Goal: Task Accomplishment & Management: Use online tool/utility

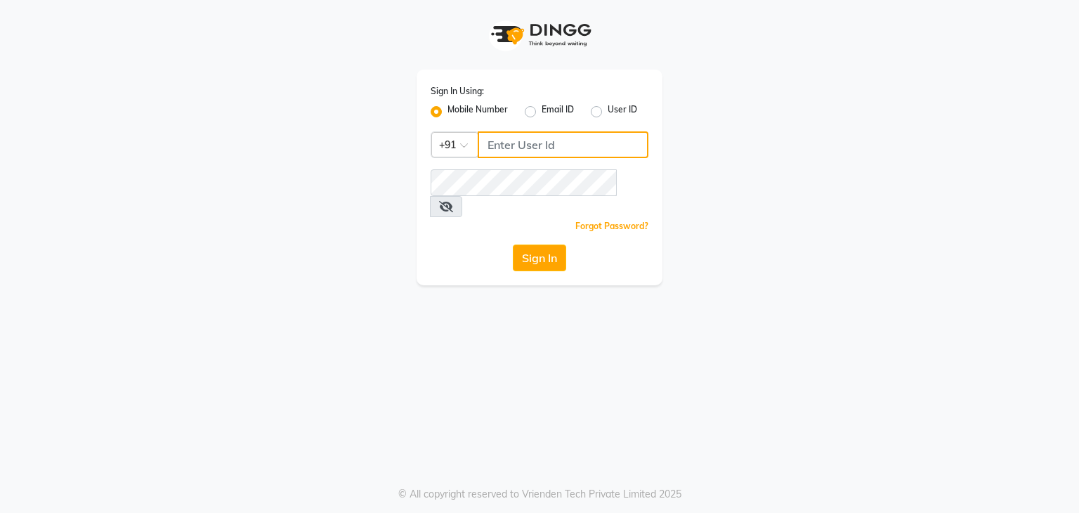
click at [516, 152] on input "Username" at bounding box center [563, 144] width 171 height 27
click at [561, 136] on input "702662288" at bounding box center [563, 144] width 171 height 27
type input "7026622888"
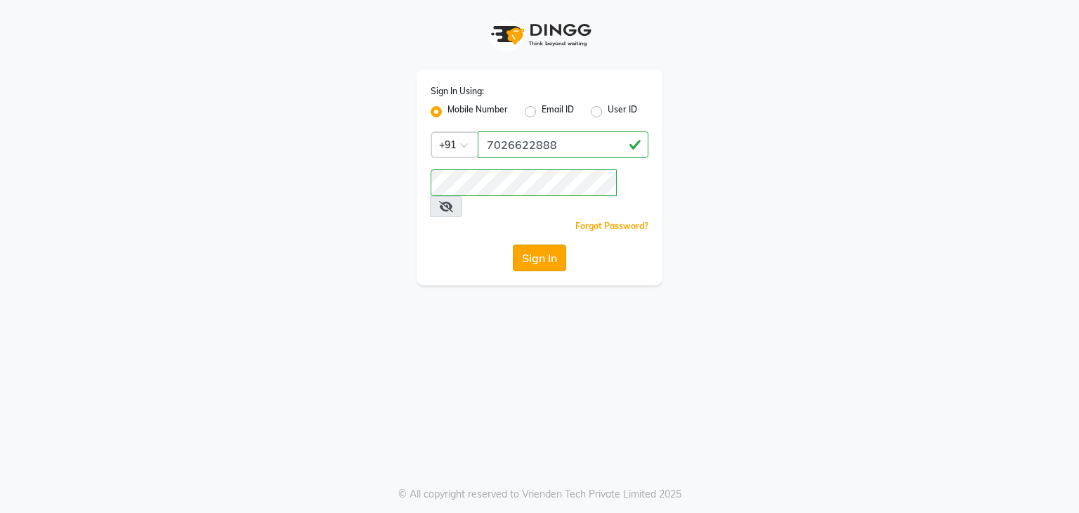
click at [558, 240] on button "Sign In" at bounding box center [539, 257] width 53 height 27
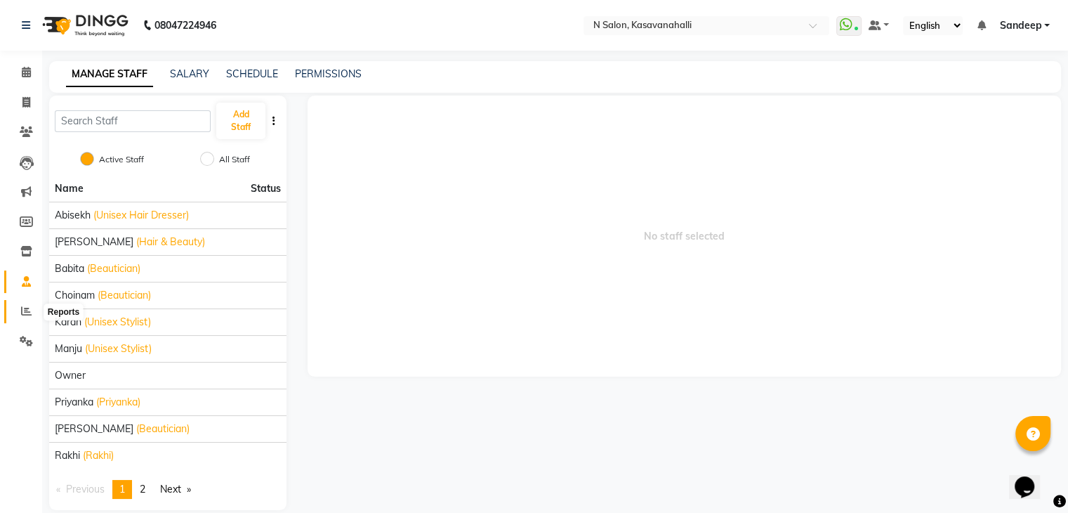
click at [22, 240] on icon at bounding box center [26, 311] width 11 height 11
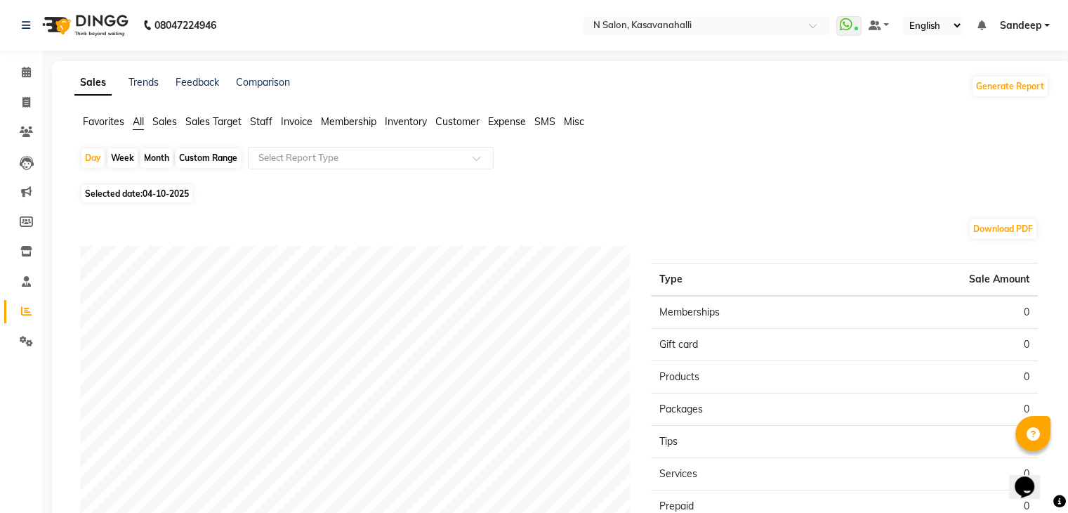
click at [268, 119] on span "Staff" at bounding box center [261, 121] width 22 height 13
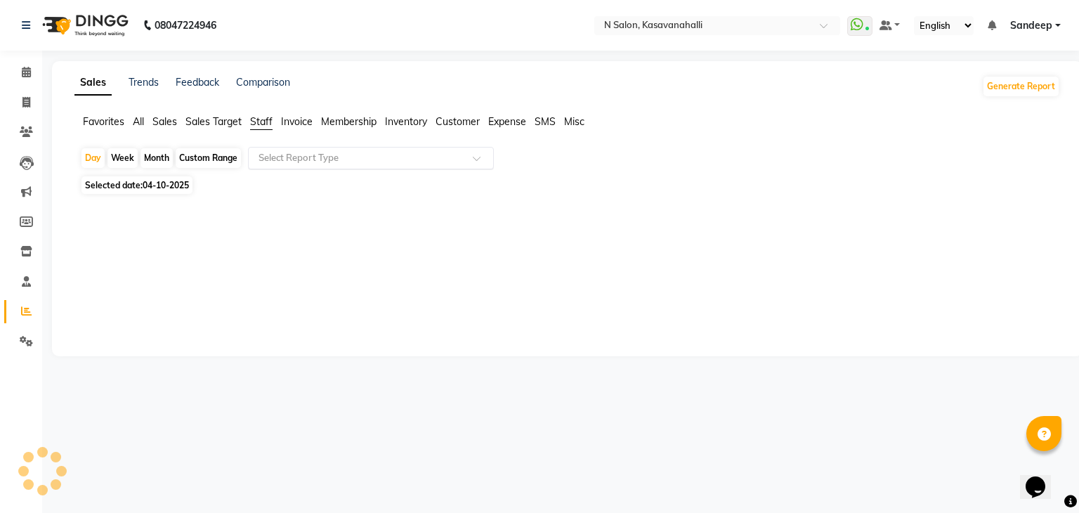
click at [290, 161] on input "text" at bounding box center [357, 158] width 202 height 14
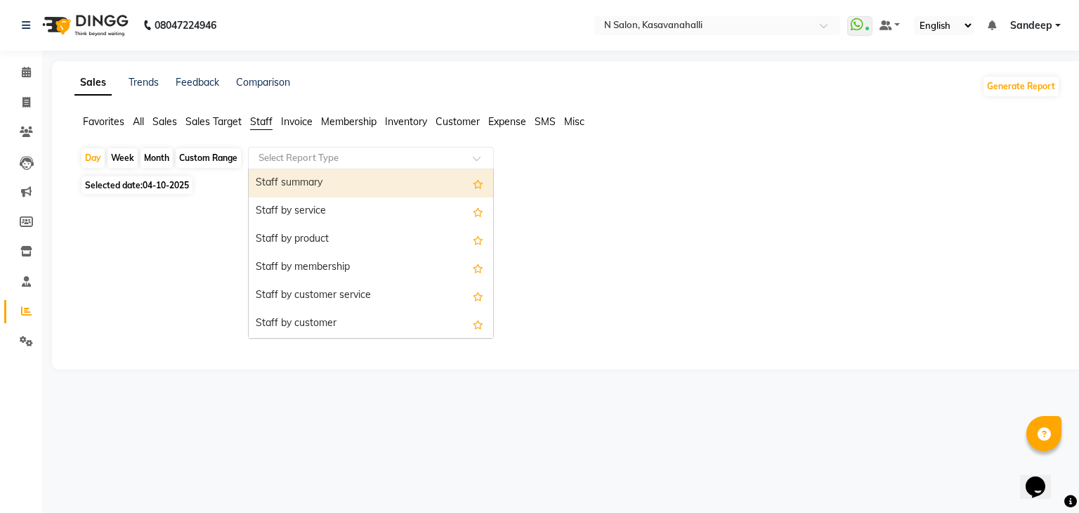
click at [299, 178] on div "Staff summary" at bounding box center [371, 183] width 244 height 28
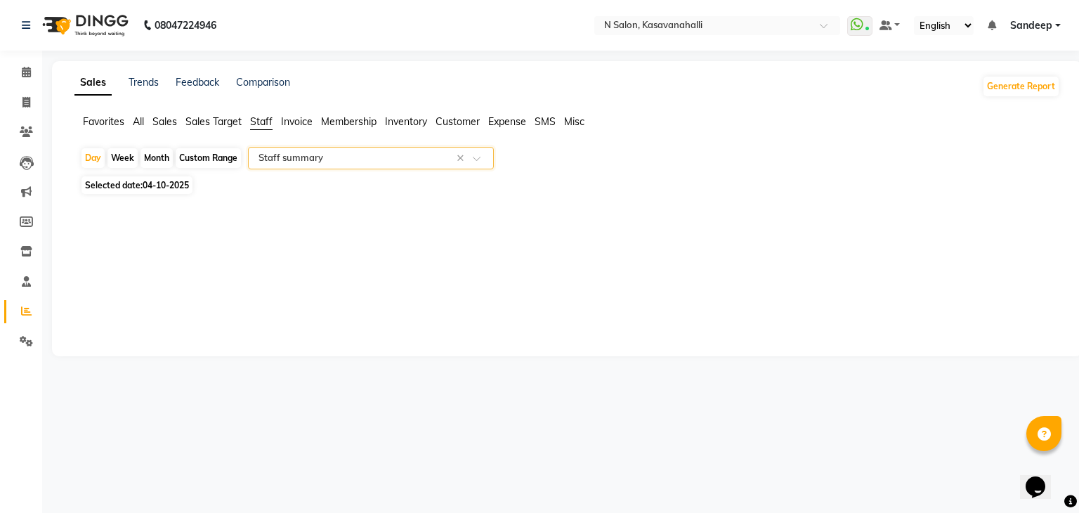
click at [163, 158] on div "Month" at bounding box center [156, 158] width 32 height 20
select select "10"
select select "2025"
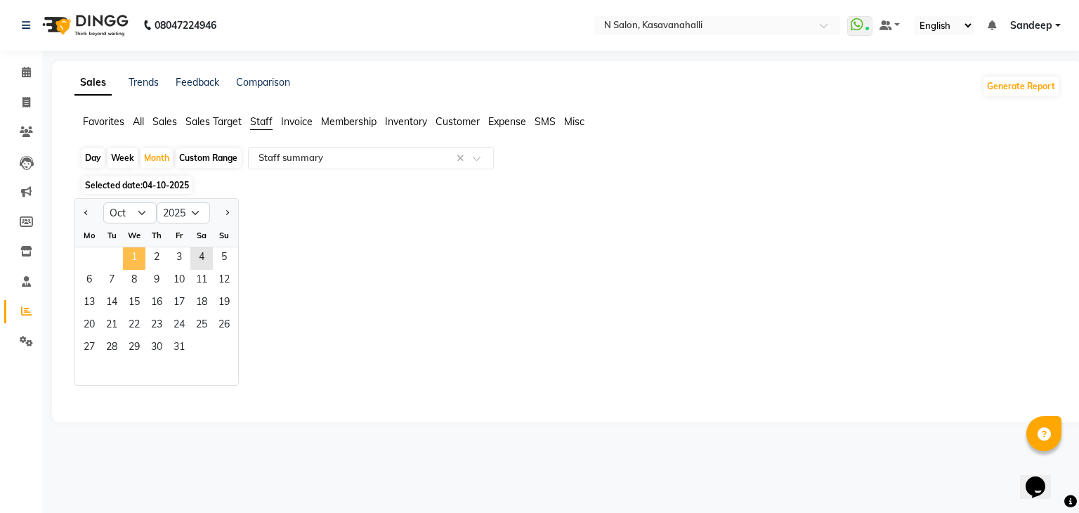
click at [138, 240] on span "1" at bounding box center [134, 258] width 22 height 22
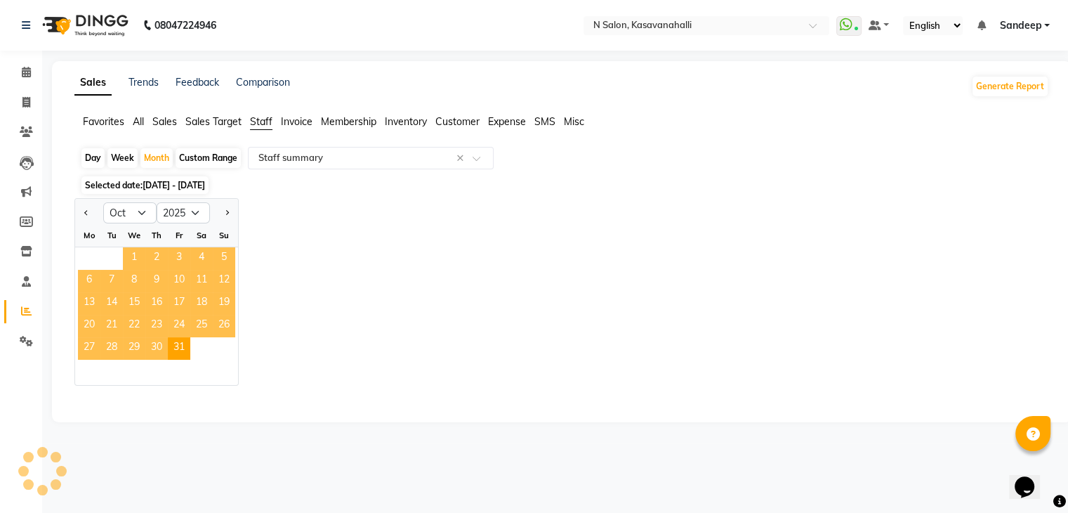
select select "full_report"
select select "csv"
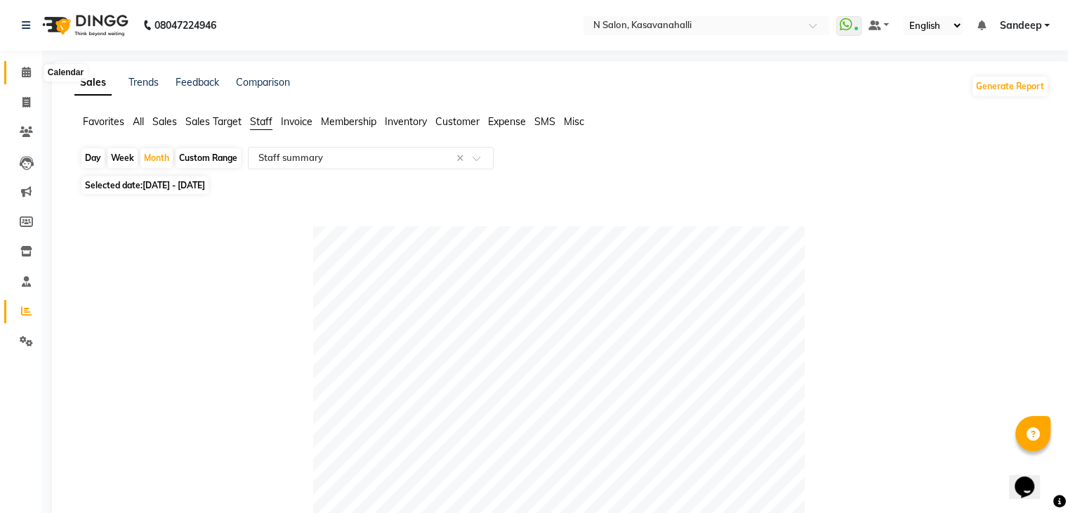
click at [36, 74] on span at bounding box center [26, 73] width 25 height 16
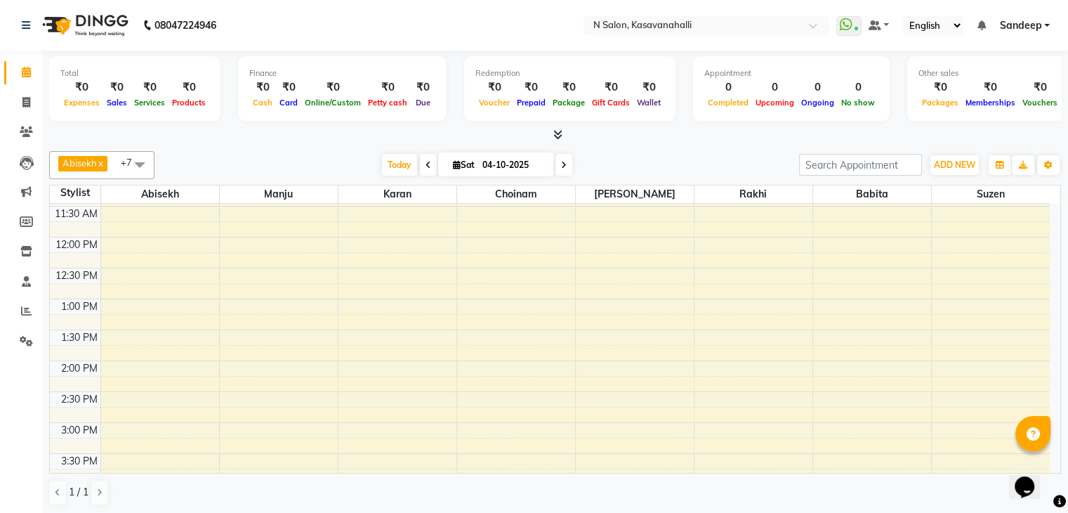
scroll to position [421, 0]
